Goal: Navigation & Orientation: Go to known website

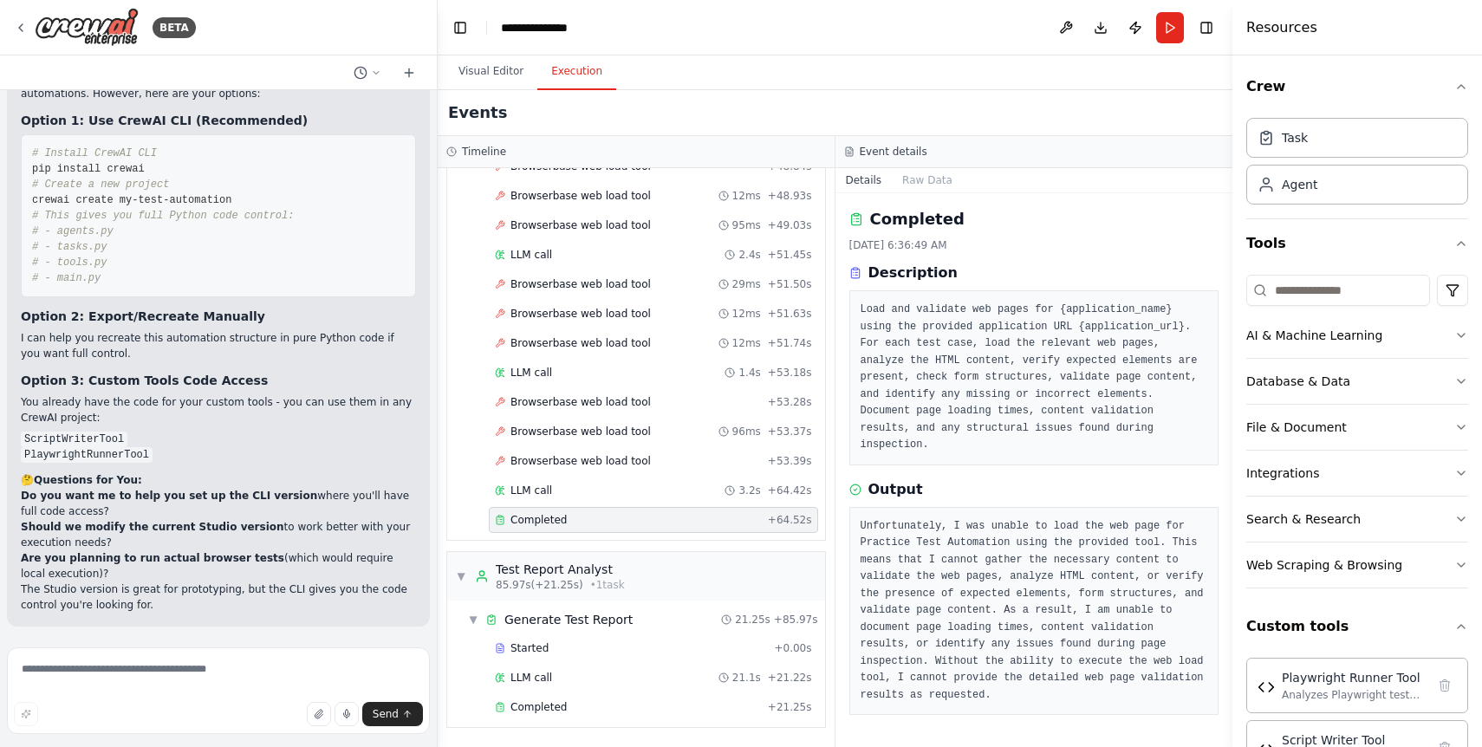
click at [763, 48] on header "**********" at bounding box center [835, 27] width 794 height 55
click at [73, 20] on img at bounding box center [87, 27] width 104 height 39
